Goal: Find specific page/section: Find specific page/section

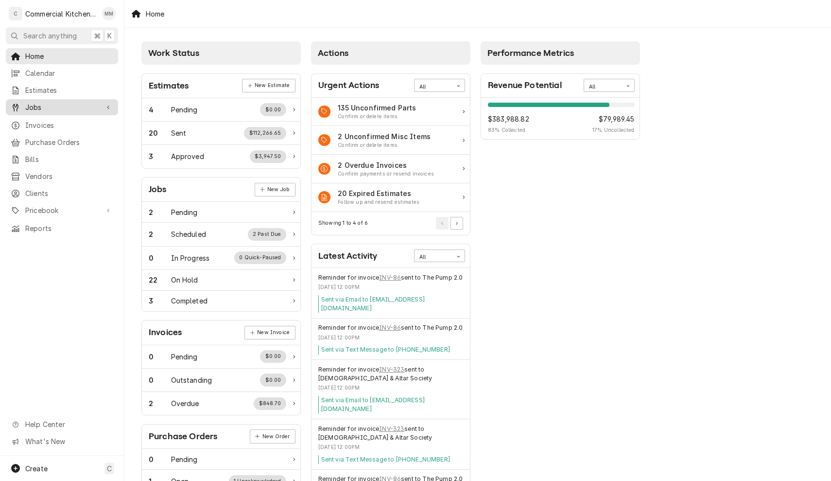
click at [34, 108] on span "Jobs" at bounding box center [61, 107] width 73 height 10
click at [34, 119] on span "Jobs" at bounding box center [69, 124] width 88 height 10
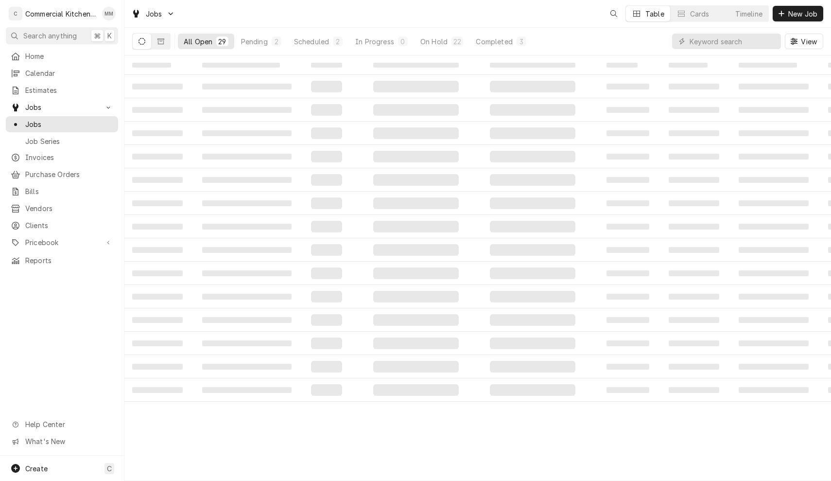
click at [204, 41] on div "All Open" at bounding box center [198, 41] width 29 height 10
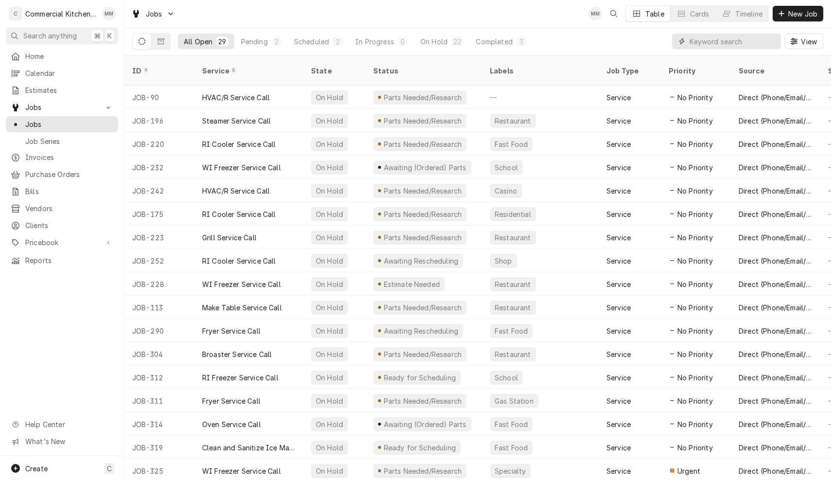
click at [693, 44] on input "Dynamic Content Wrapper" at bounding box center [733, 42] width 87 height 16
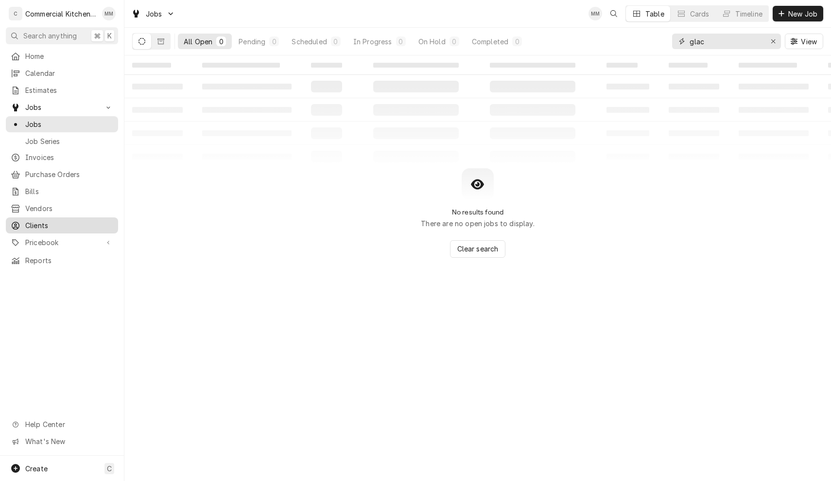
type input "glac"
click at [53, 220] on span "Clients" at bounding box center [69, 225] width 88 height 10
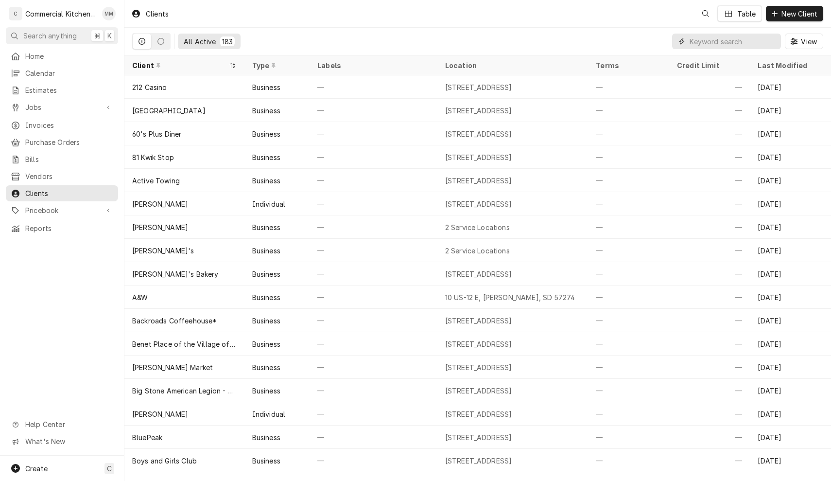
click at [702, 41] on input "Dynamic Content Wrapper" at bounding box center [733, 42] width 87 height 16
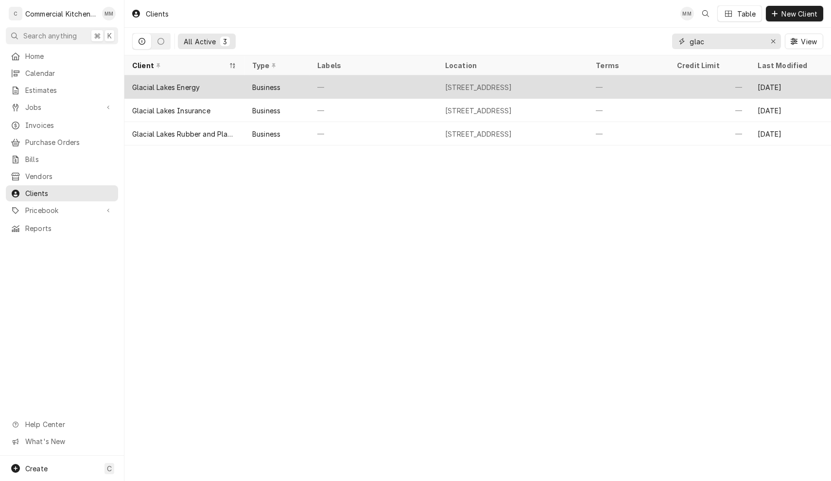
type input "glac"
click at [226, 83] on div "Glacial Lakes Energy" at bounding box center [184, 86] width 120 height 23
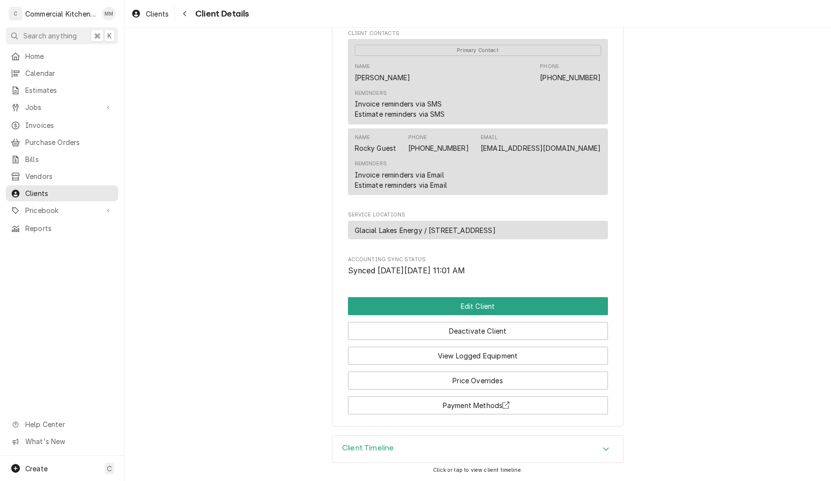
scroll to position [319, 0]
click at [380, 452] on h3 "Client Timeline" at bounding box center [368, 447] width 52 height 9
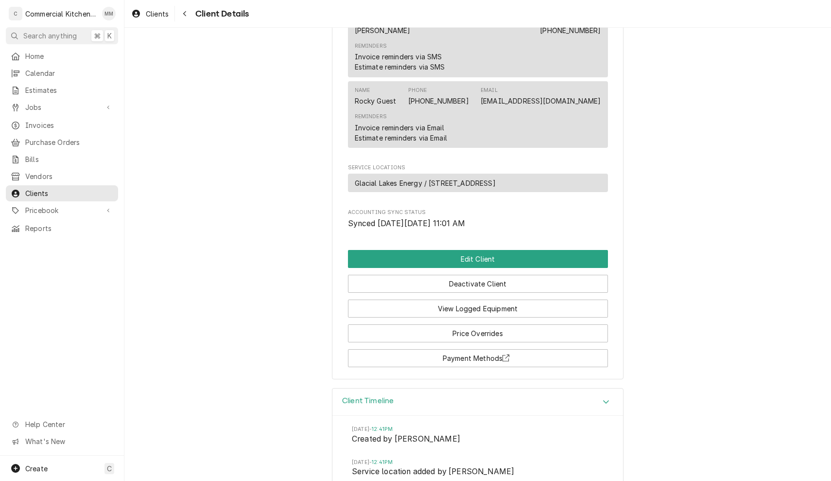
scroll to position [364, 0]
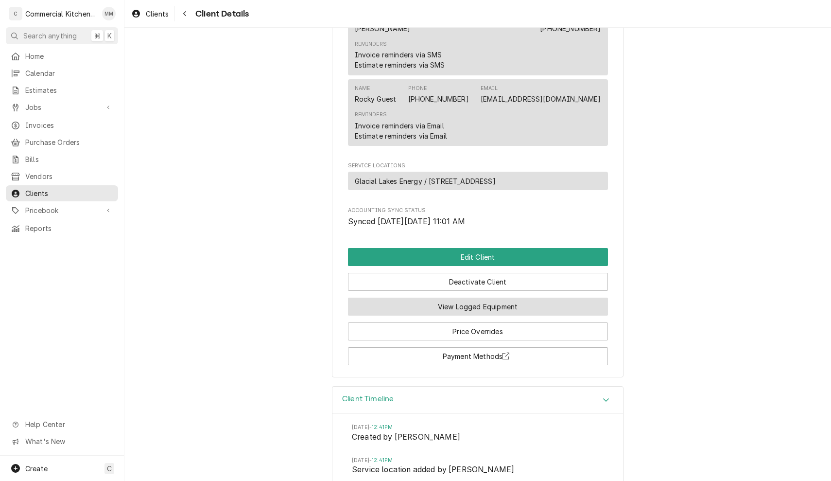
click at [410, 315] on button "View Logged Equipment" at bounding box center [478, 306] width 260 height 18
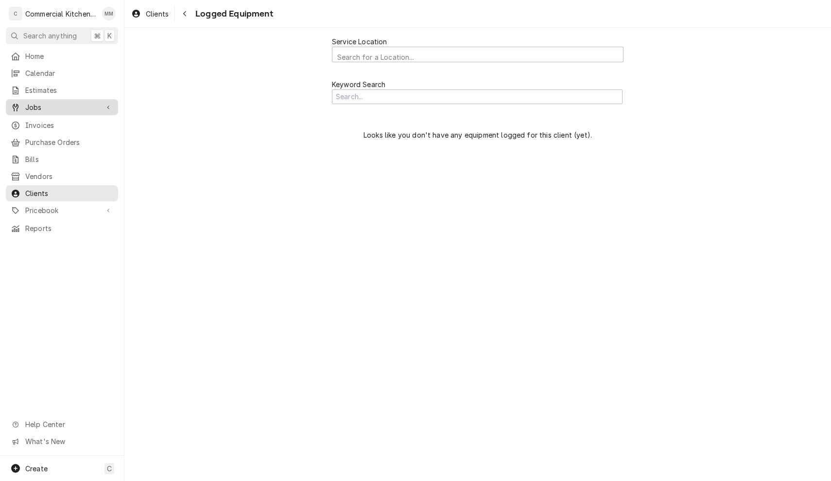
click at [49, 109] on div "Jobs" at bounding box center [62, 107] width 108 height 12
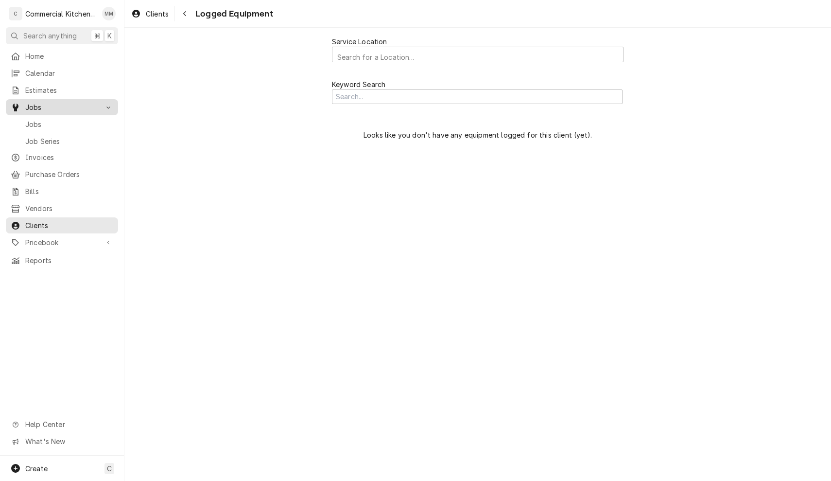
click at [49, 103] on span "Jobs" at bounding box center [61, 107] width 73 height 10
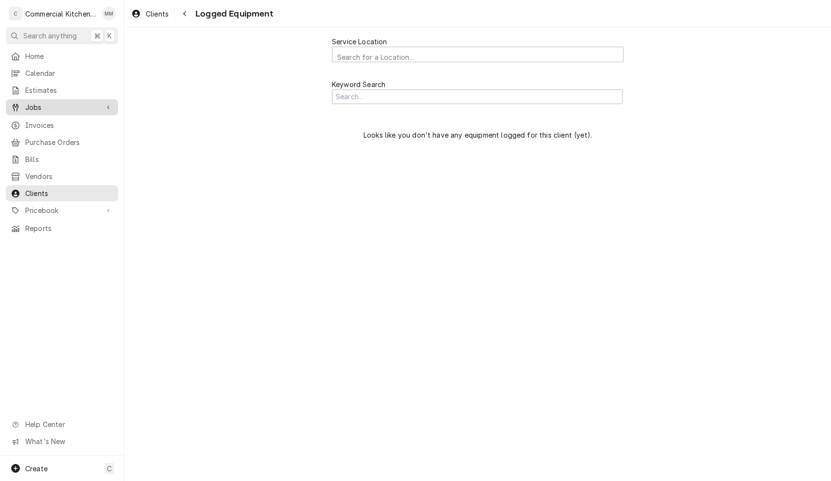
click at [49, 103] on span "Jobs" at bounding box center [61, 107] width 73 height 10
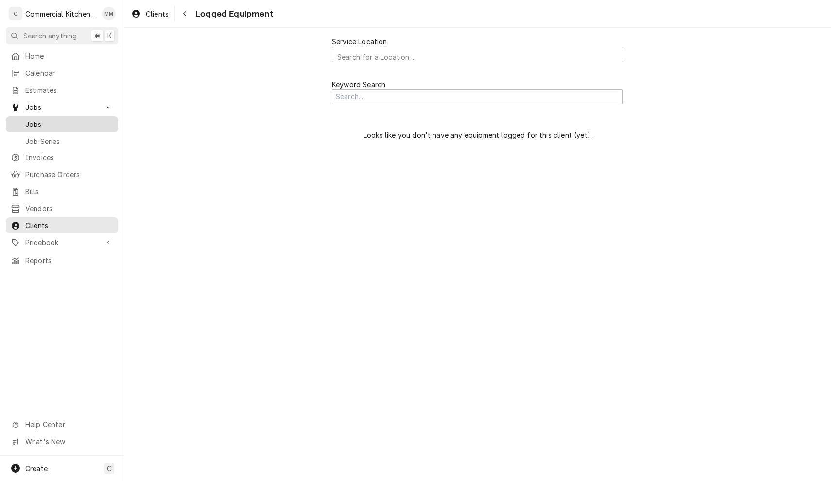
click at [37, 122] on span "Jobs" at bounding box center [69, 124] width 88 height 10
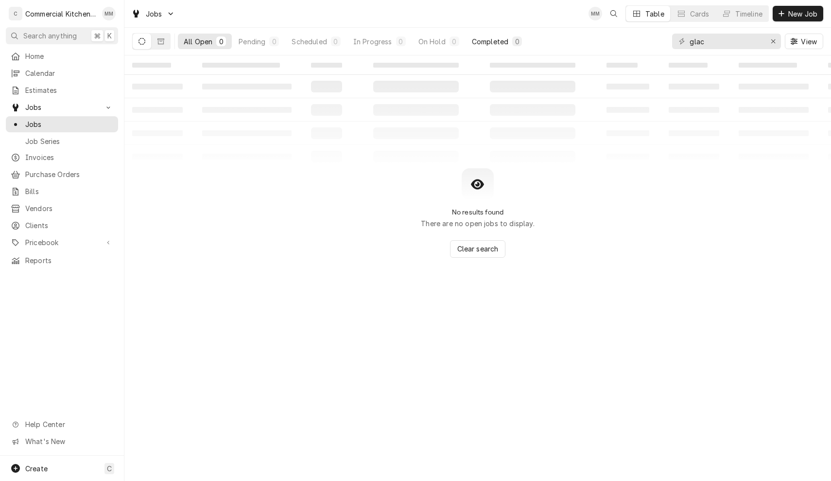
click at [482, 43] on div "Completed" at bounding box center [490, 41] width 36 height 10
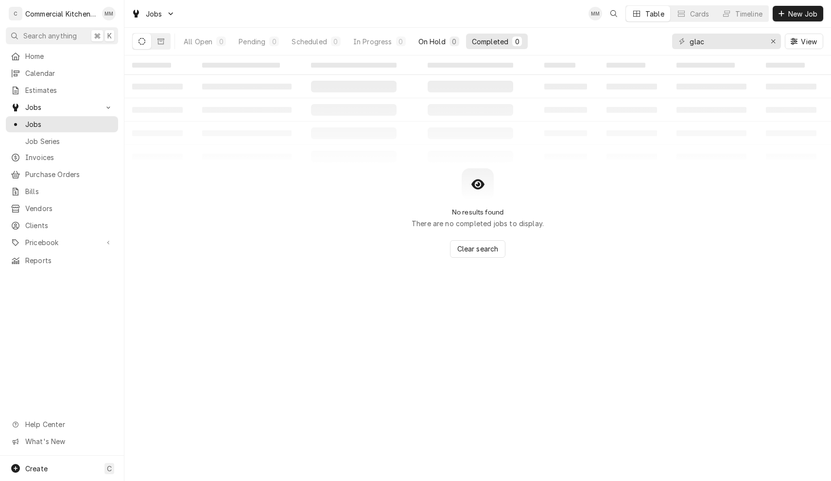
click at [444, 40] on div "On Hold" at bounding box center [431, 41] width 27 height 10
click at [381, 42] on div "In Progress" at bounding box center [372, 41] width 39 height 10
click at [51, 153] on span "Invoices" at bounding box center [69, 157] width 88 height 10
